Goal: Task Accomplishment & Management: Manage account settings

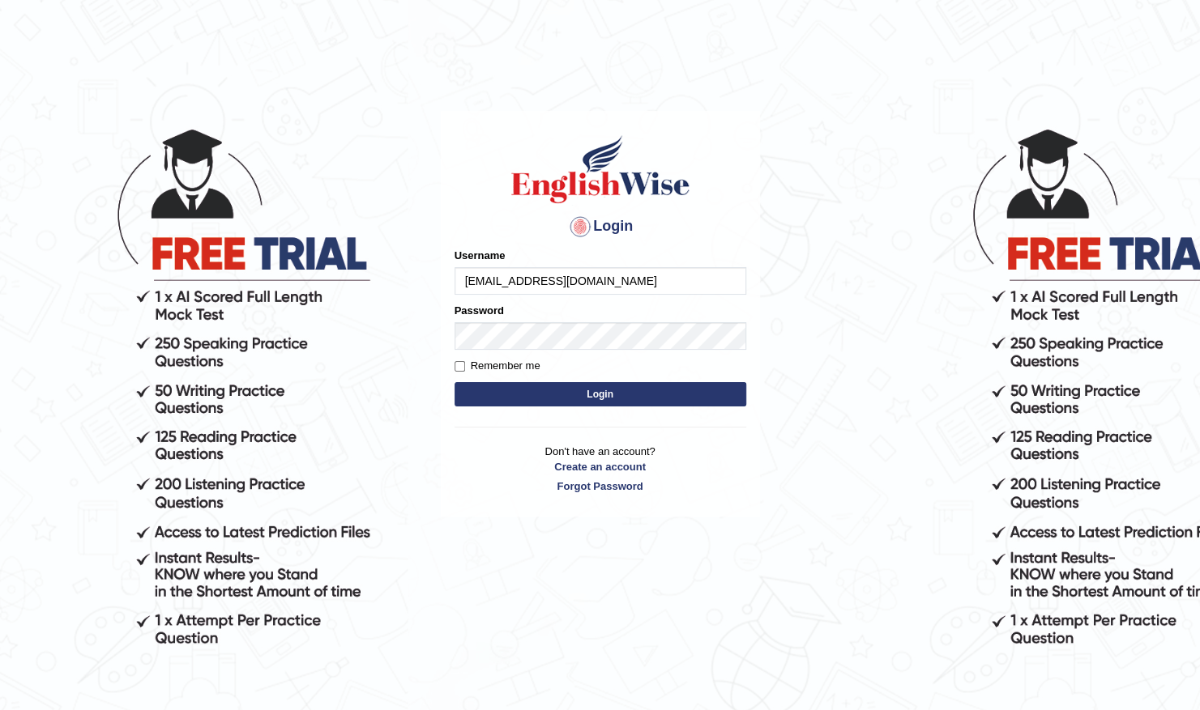
type input "wilsanpet789@gmail.com"
click at [647, 394] on button "Login" at bounding box center [600, 394] width 292 height 24
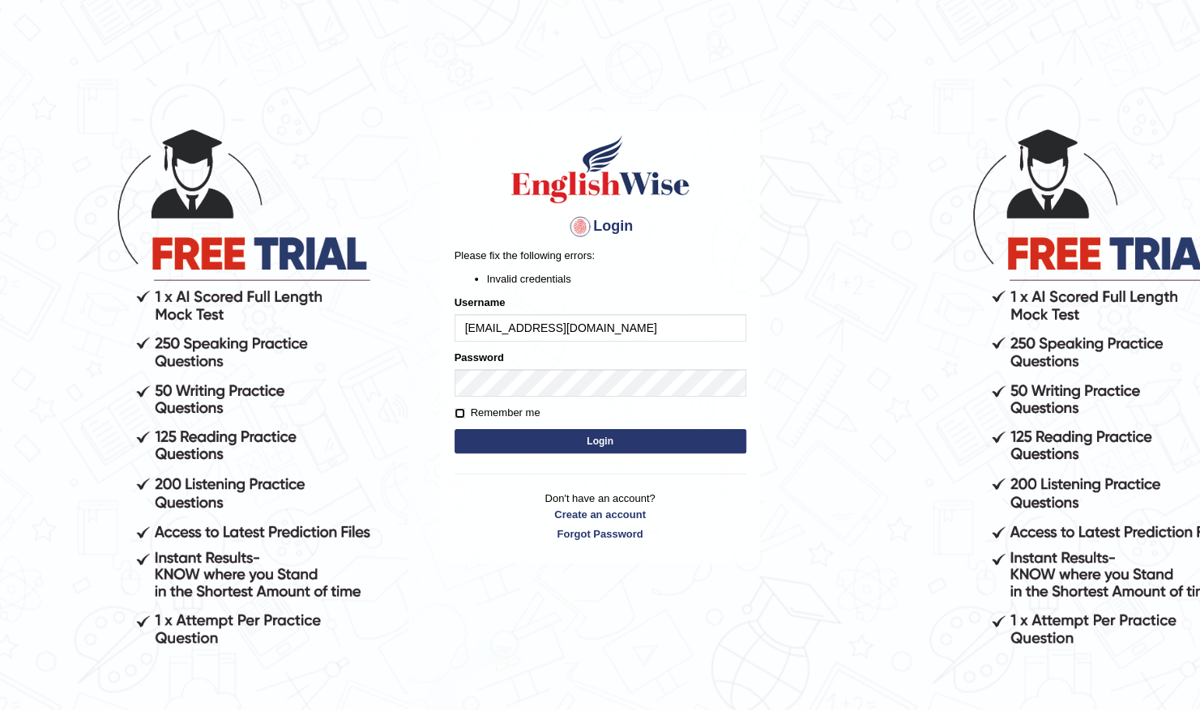
click at [463, 410] on input "Remember me" at bounding box center [459, 413] width 11 height 11
checkbox input "true"
click at [501, 429] on button "Login" at bounding box center [600, 441] width 292 height 24
click at [462, 416] on form "Please fix the following errors: Invalid credentials Username wilsanpet789@gmai…" at bounding box center [600, 353] width 292 height 210
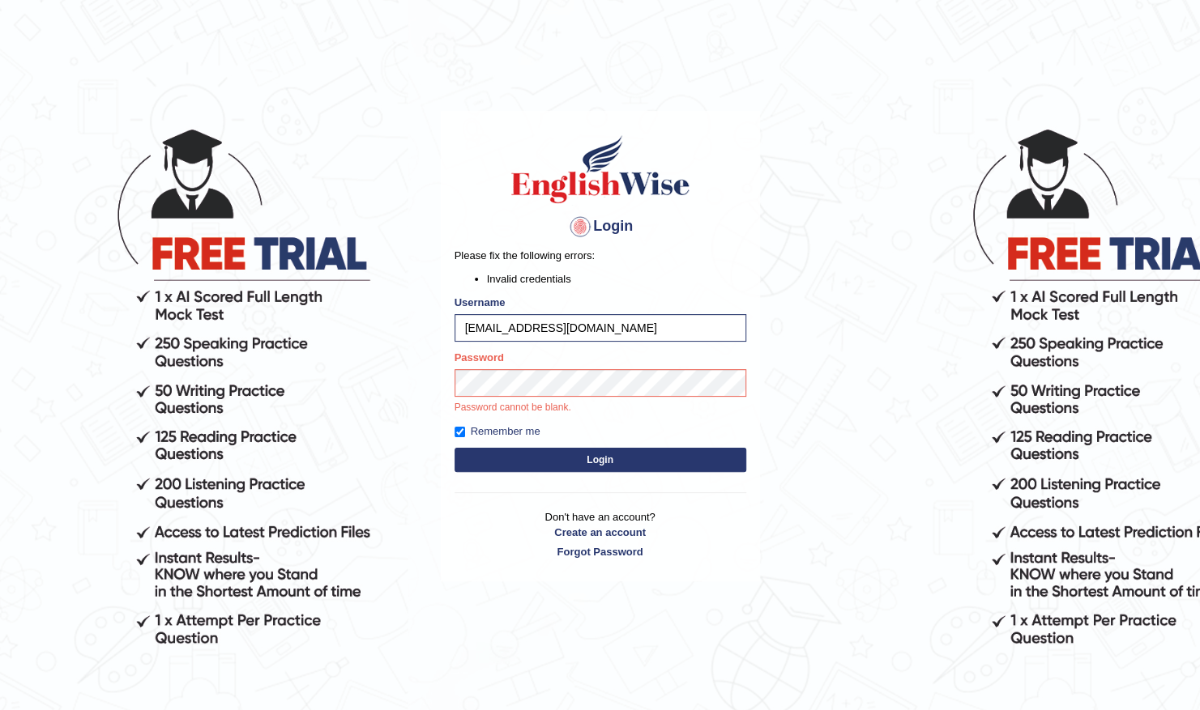
click at [586, 464] on div "Login Please fix the following errors: Invalid credentials Username wilsanpet78…" at bounding box center [600, 346] width 319 height 471
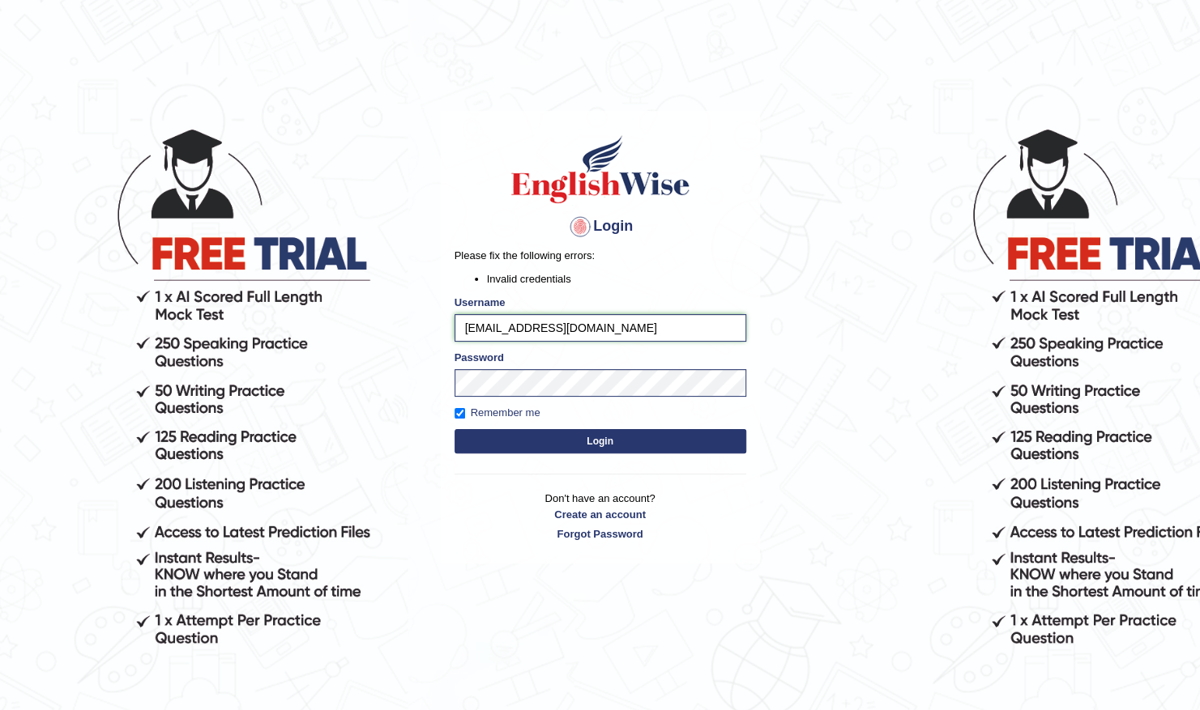
click at [471, 326] on input "wilsanpet789@gmail.com" at bounding box center [600, 328] width 292 height 28
type input "Wilsanpet789@gmail.com"
click at [558, 436] on button "Login" at bounding box center [600, 441] width 292 height 24
click at [598, 527] on link "Forgot Password" at bounding box center [600, 534] width 292 height 15
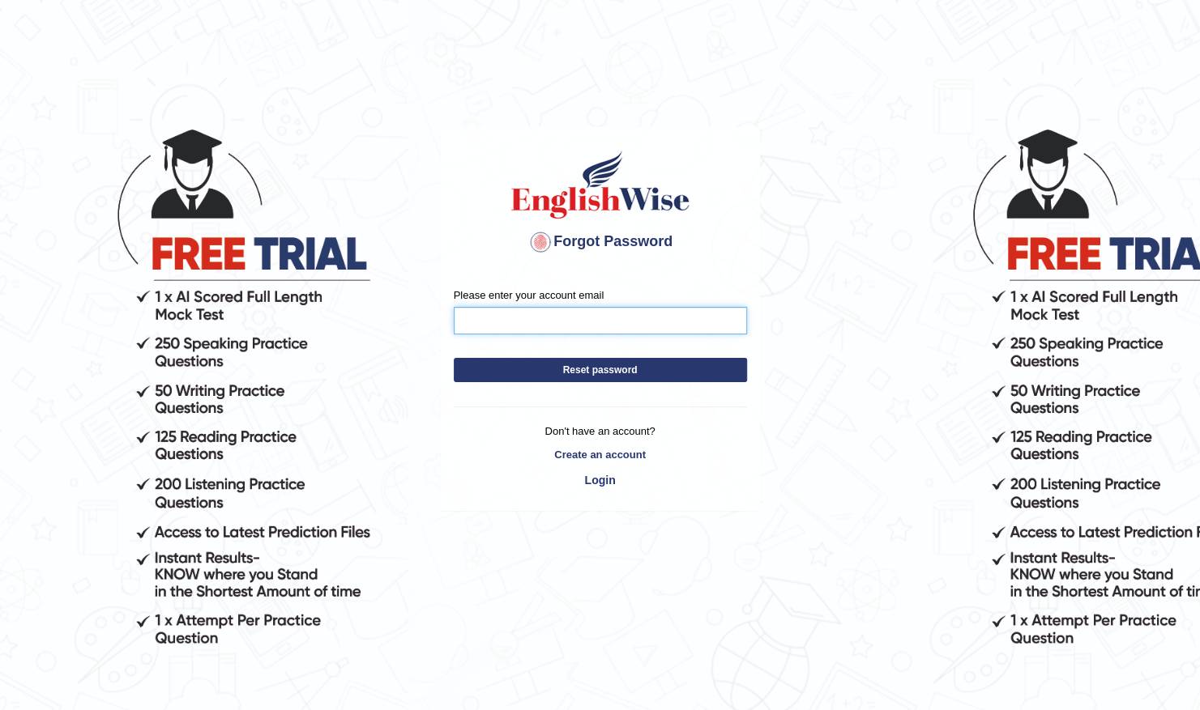
click at [512, 321] on input "Please enter your account email" at bounding box center [600, 321] width 293 height 28
type input "[EMAIL_ADDRESS][DOMAIN_NAME]"
click at [556, 377] on button "Reset password" at bounding box center [600, 370] width 293 height 24
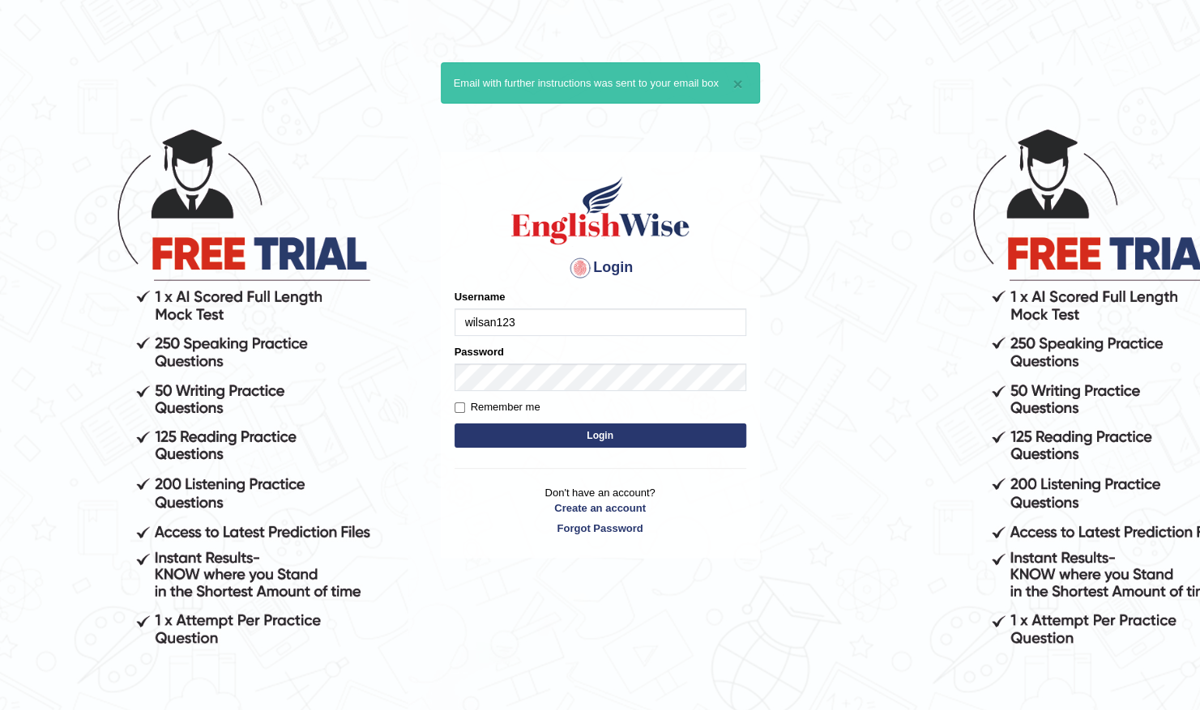
type input "wilsan123"
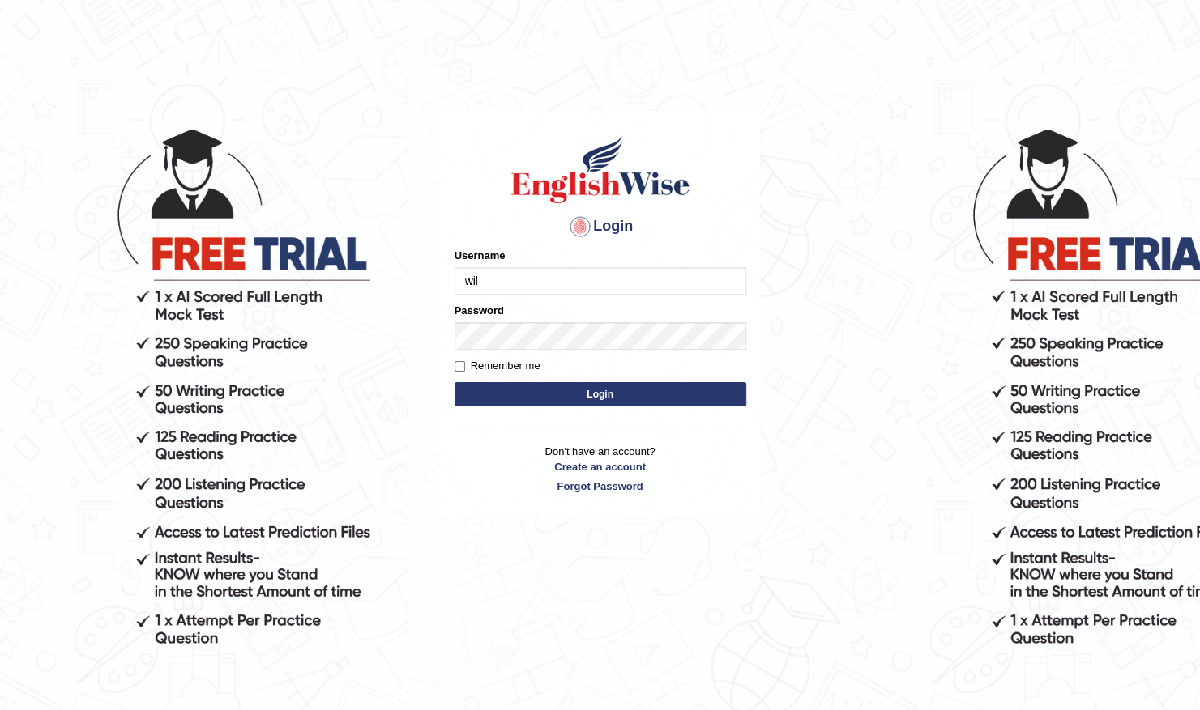
type input "wilsanpet789@gmail.com"
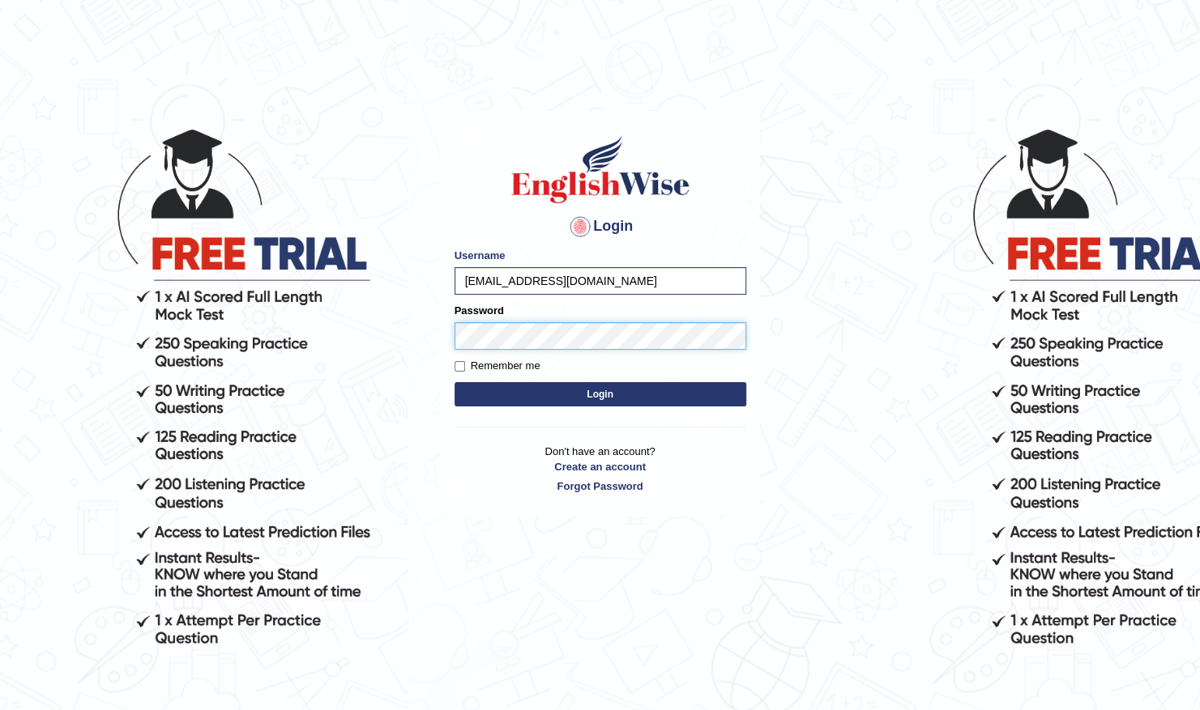
click at [454, 382] on button "Login" at bounding box center [600, 394] width 292 height 24
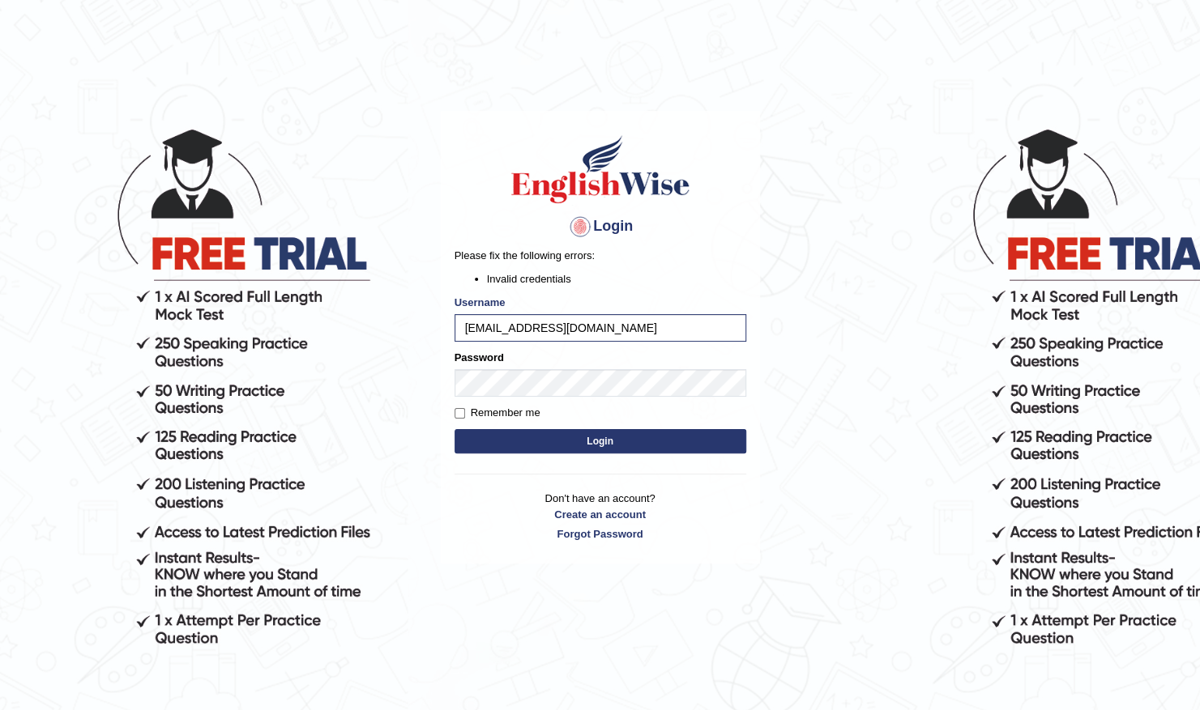
click at [537, 432] on button "Login" at bounding box center [600, 441] width 292 height 24
click at [600, 327] on input "[EMAIL_ADDRESS][DOMAIN_NAME]" at bounding box center [600, 328] width 292 height 28
type input "Wilsanpet789@gmail.com"
click at [648, 441] on button "Login" at bounding box center [600, 441] width 292 height 24
click at [609, 329] on input "Wilsanpet789@gmail.com" at bounding box center [600, 328] width 292 height 28
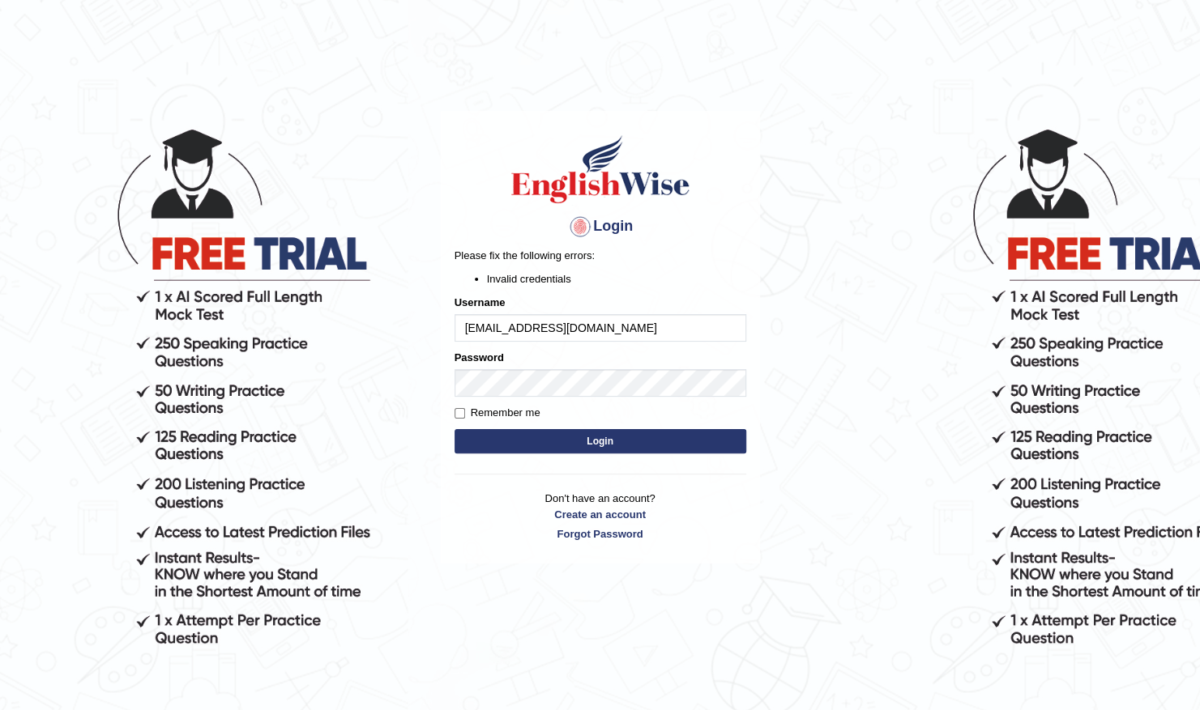
type input "[EMAIL_ADDRESS][DOMAIN_NAME]"
click at [594, 432] on button "Login" at bounding box center [600, 441] width 292 height 24
click at [465, 415] on label "Remember me" at bounding box center [497, 413] width 86 height 16
click at [465, 415] on input "Remember me" at bounding box center [459, 413] width 11 height 11
checkbox input "true"
